Goal: Information Seeking & Learning: Stay updated

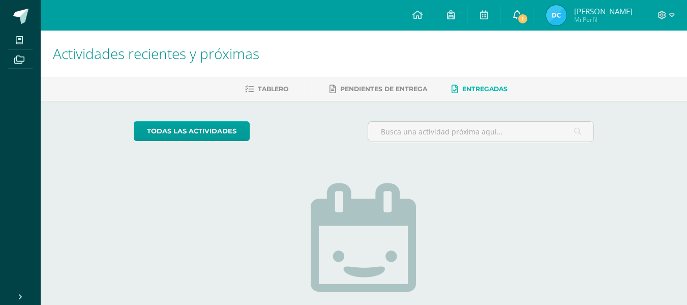
click at [518, 18] on span "1" at bounding box center [523, 18] width 11 height 11
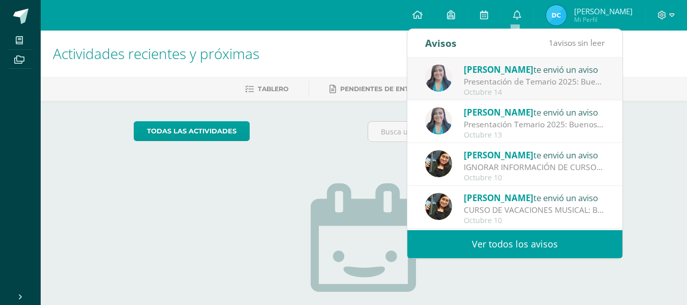
click at [523, 77] on div "Presentación de Temario 2025: Buenos días queridos padres de familia y estudian…" at bounding box center [534, 82] width 141 height 12
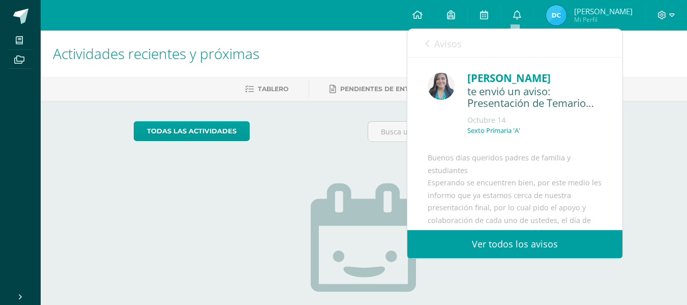
click at [541, 239] on link "Ver todos los avisos" at bounding box center [515, 244] width 215 height 28
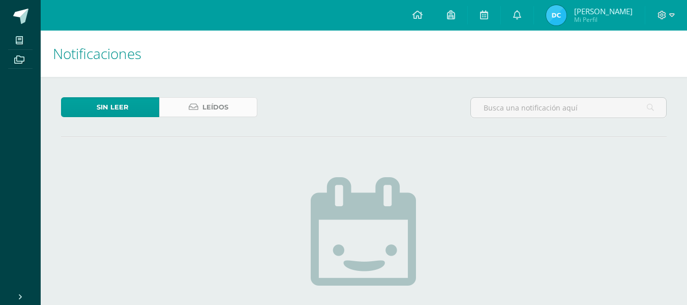
click at [225, 106] on span "Leídos" at bounding box center [216, 107] width 26 height 19
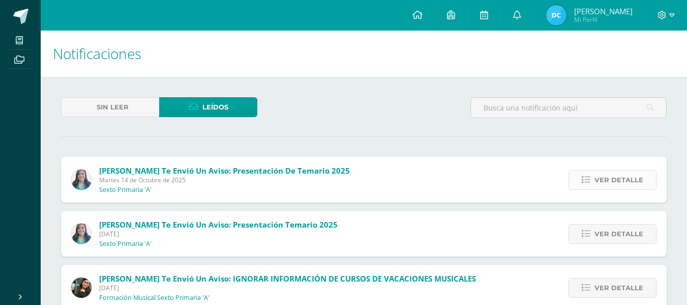
click at [616, 178] on span "Ver detalle" at bounding box center [619, 179] width 49 height 19
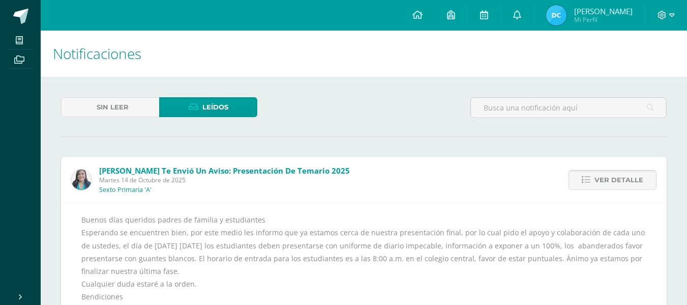
click at [616, 178] on span "Ver detalle" at bounding box center [619, 179] width 49 height 19
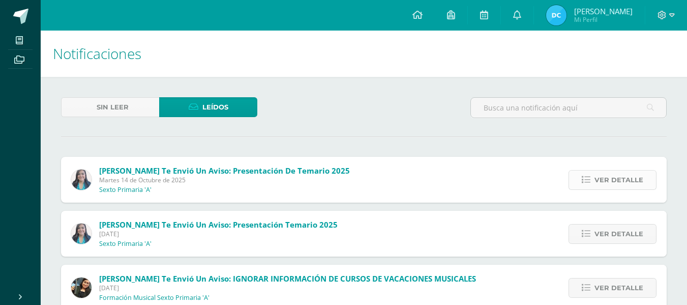
click at [599, 186] on span "Ver detalle" at bounding box center [619, 179] width 49 height 19
